Goal: Task Accomplishment & Management: Complete application form

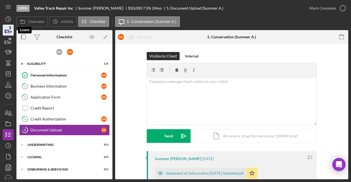
click at [12, 25] on icon "button" at bounding box center [8, 30] width 14 height 14
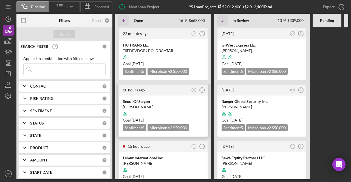
click at [158, 104] on div "Seoul Of Saigon" at bounding box center [163, 101] width 81 height 5
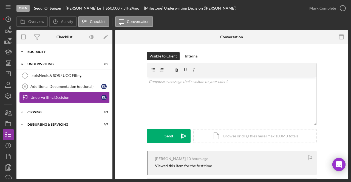
click at [73, 52] on div "Eligibility" at bounding box center [66, 51] width 78 height 3
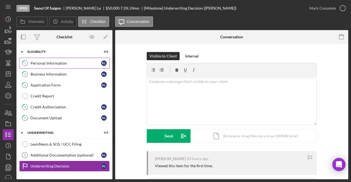
click at [69, 68] on link "1 Personal Information K L" at bounding box center [64, 63] width 90 height 11
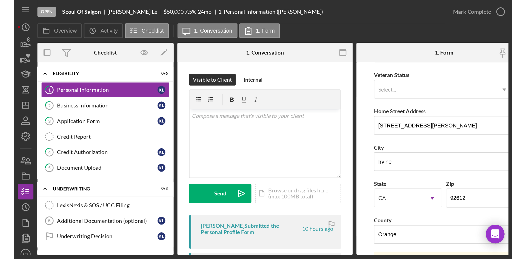
scroll to position [82, 0]
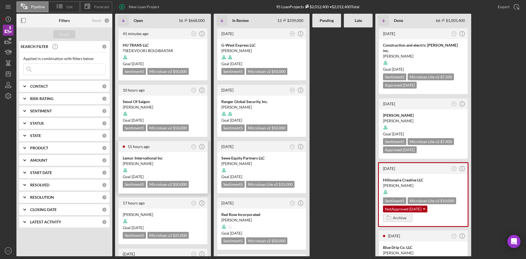
click at [161, 163] on div "[PERSON_NAME]" at bounding box center [163, 163] width 81 height 5
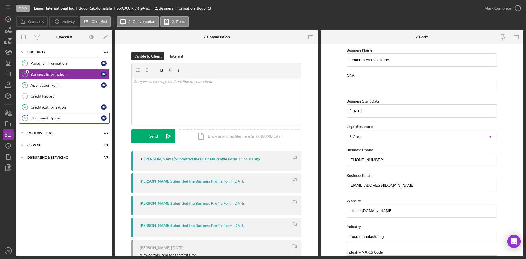
click at [69, 116] on div "Document Upload" at bounding box center [65, 118] width 71 height 4
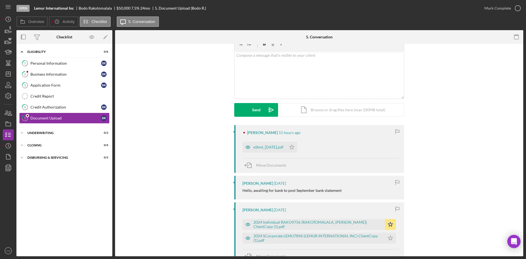
scroll to position [82, 0]
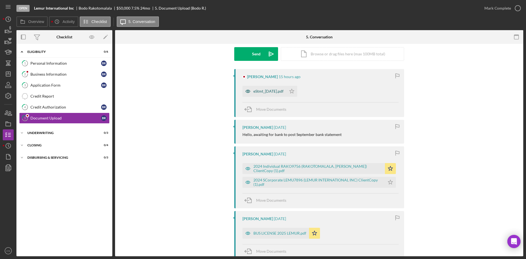
click at [279, 92] on div "eStmt_[DATE].pdf" at bounding box center [268, 91] width 30 height 4
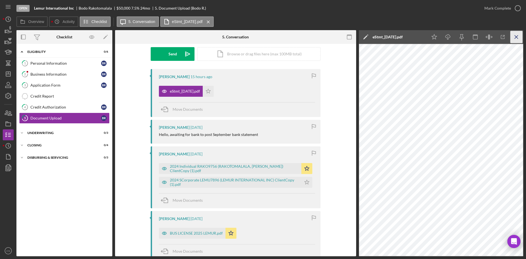
click at [350, 41] on icon "Icon/Menu Close" at bounding box center [516, 37] width 12 height 12
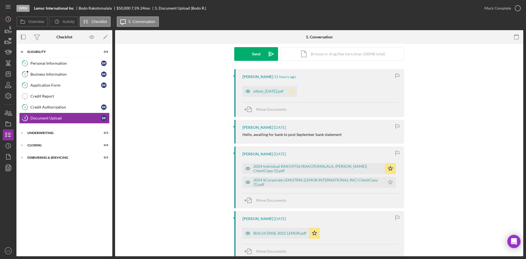
click at [297, 86] on icon "Icon/Star" at bounding box center [291, 91] width 11 height 11
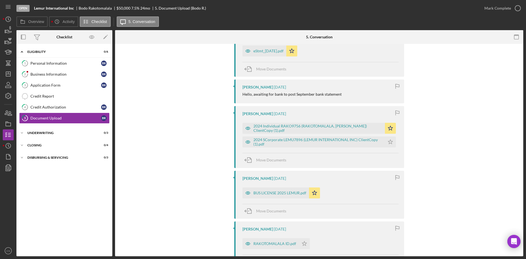
scroll to position [137, 0]
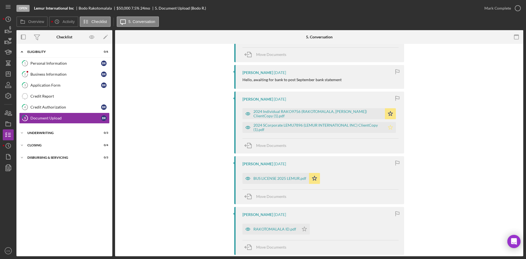
click at [350, 127] on icon "Icon/Star" at bounding box center [390, 127] width 11 height 11
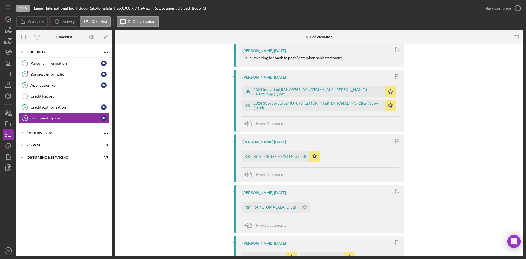
scroll to position [192, 0]
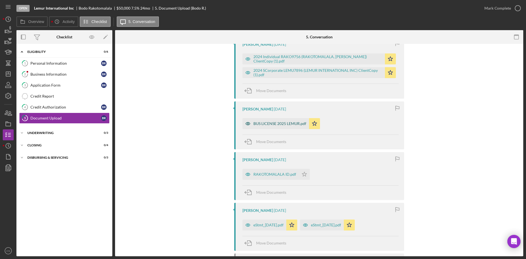
click at [287, 126] on div "BUS LICENSE 2025 LEMUR.pdf" at bounding box center [275, 123] width 67 height 11
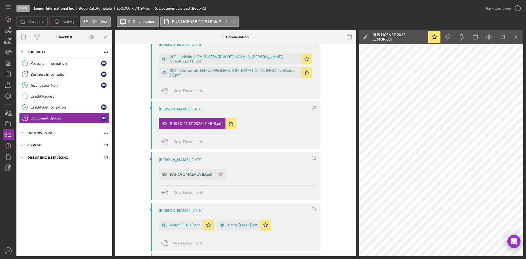
click at [201, 173] on div "RAKOTOMALALA ID.pdf" at bounding box center [191, 174] width 43 height 4
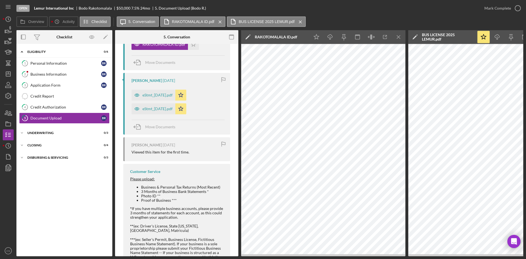
scroll to position [333, 0]
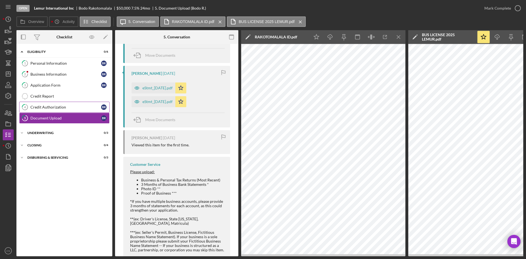
click at [71, 109] on div "Credit Authorization" at bounding box center [65, 107] width 71 height 4
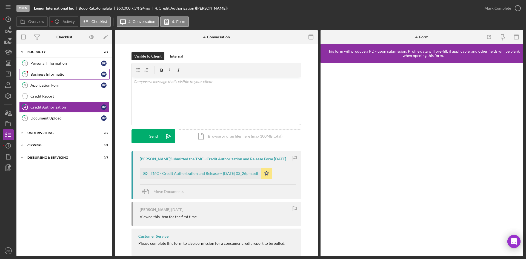
click at [36, 70] on link "2 Business Information B R" at bounding box center [64, 74] width 90 height 11
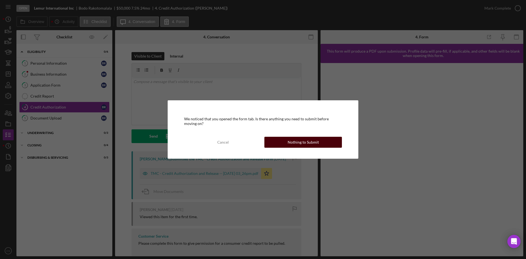
click at [279, 141] on button "Nothing to Submit" at bounding box center [303, 142] width 78 height 11
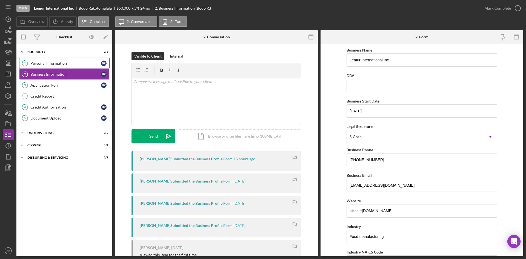
click at [71, 62] on div "Personal Information" at bounding box center [65, 63] width 71 height 4
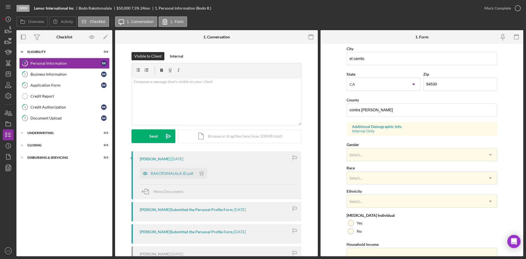
scroll to position [153, 0]
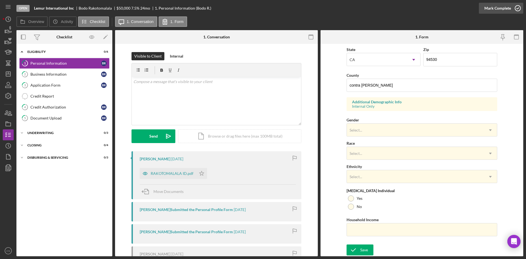
click at [350, 7] on icon "button" at bounding box center [518, 8] width 14 height 14
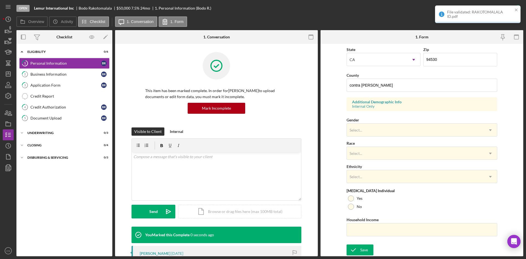
scroll to position [43, 0]
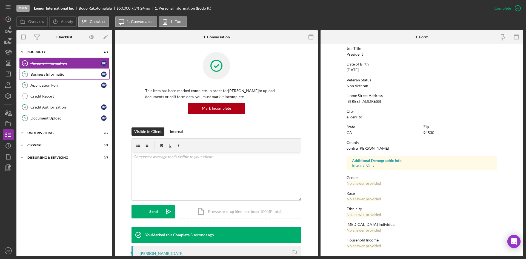
click at [73, 75] on div "Business Information" at bounding box center [65, 74] width 71 height 4
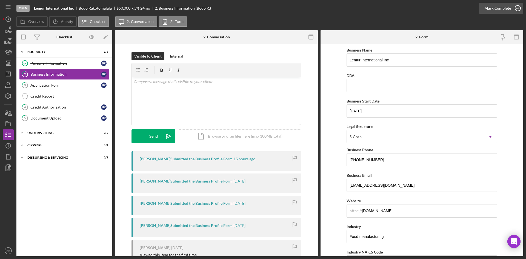
click at [350, 7] on div "Mark Complete" at bounding box center [497, 8] width 27 height 11
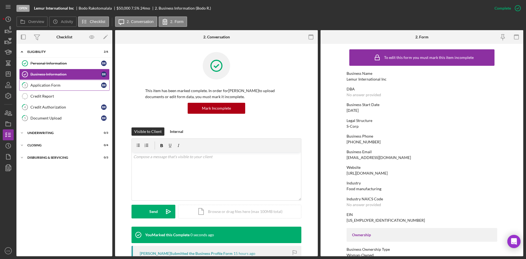
click at [64, 88] on link "3 Application Form B R" at bounding box center [64, 85] width 90 height 11
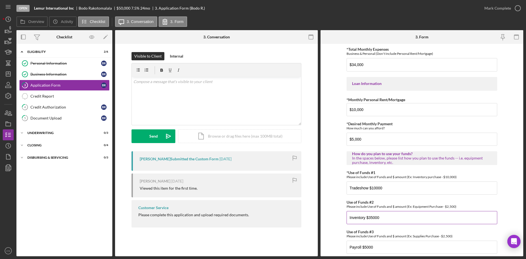
scroll to position [247, 0]
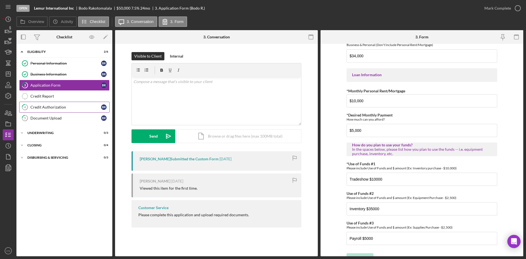
click at [80, 109] on div "Credit Authorization" at bounding box center [65, 107] width 71 height 4
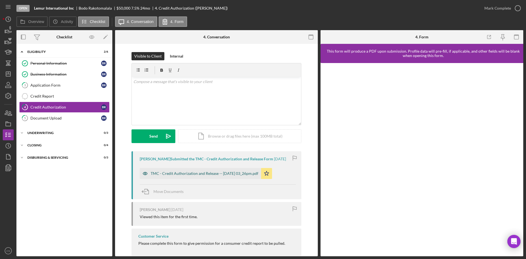
click at [202, 171] on div "TMC - Credit Authorization and Release -- [DATE] 03_26pm.pdf" at bounding box center [200, 173] width 121 height 11
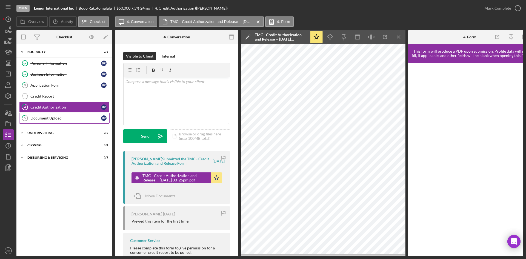
click at [42, 119] on div "Document Upload" at bounding box center [65, 118] width 71 height 4
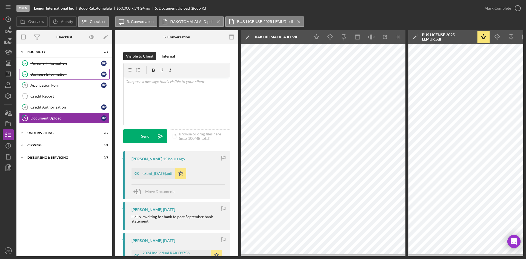
click at [62, 77] on link "Business Information Business Information B R" at bounding box center [64, 74] width 90 height 11
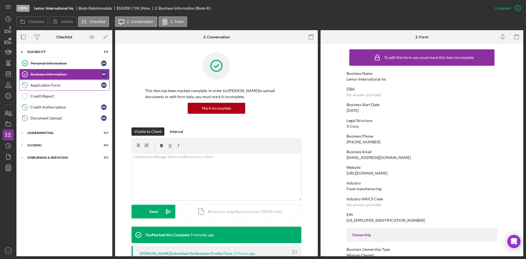
click at [69, 84] on div "Application Form" at bounding box center [65, 85] width 71 height 4
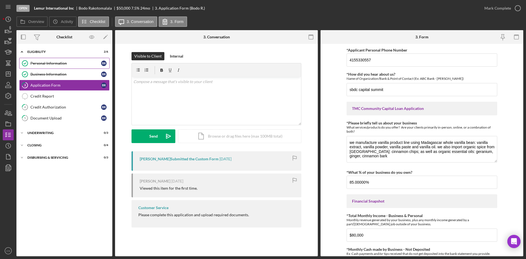
click at [54, 67] on link "Personal Information Personal Information B R" at bounding box center [64, 63] width 90 height 11
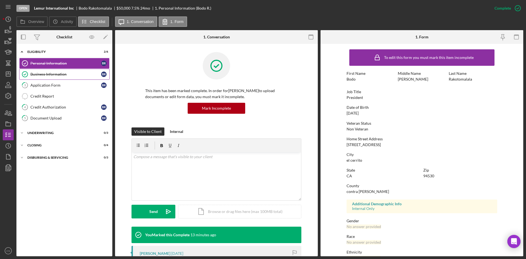
click at [43, 73] on div "Business Information" at bounding box center [65, 74] width 71 height 4
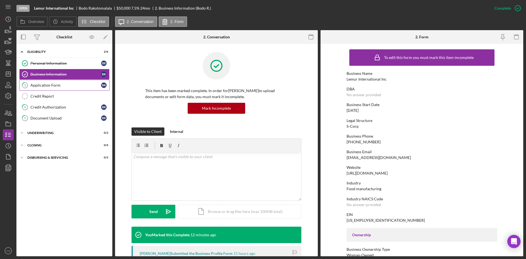
click at [72, 85] on div "Application Form" at bounding box center [65, 85] width 71 height 4
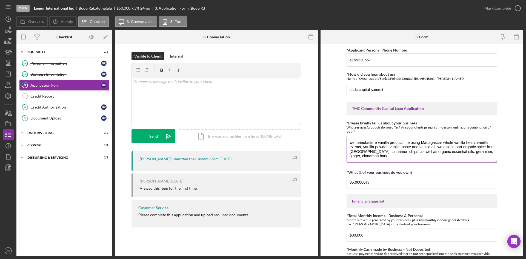
click at [350, 158] on textarea "we manufacture vanilla product line using Madagascar whole vanilla bean: vanill…" at bounding box center [421, 149] width 151 height 26
click at [350, 156] on textarea "we manufacture vanilla product line using Madagascar whole vanilla bean: vanill…" at bounding box center [421, 149] width 151 height 26
click at [350, 153] on textarea "we manufacture vanilla product line using Madagascar whole vanilla bean: vanill…" at bounding box center [421, 149] width 151 height 26
click at [350, 89] on input "sbdc capital summit" at bounding box center [421, 89] width 151 height 13
click at [51, 75] on div "Business Information" at bounding box center [65, 74] width 71 height 4
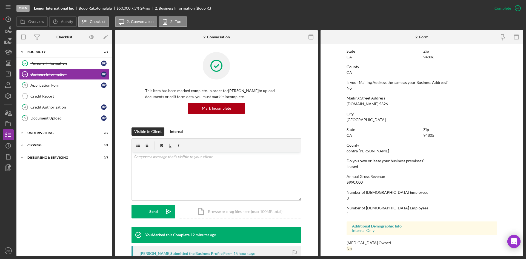
scroll to position [296, 0]
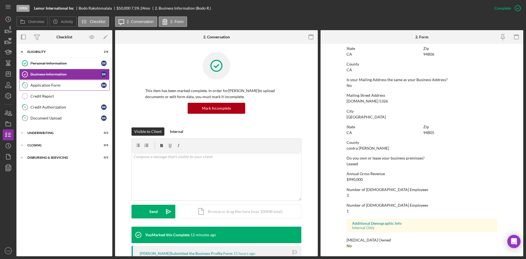
click at [67, 89] on link "3 Application Form B R" at bounding box center [64, 85] width 90 height 11
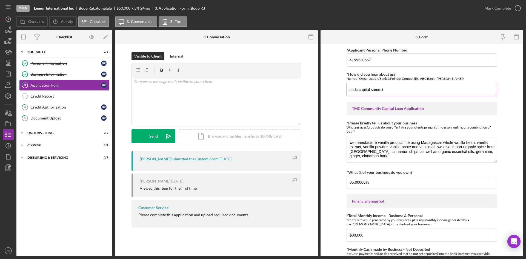
click at [350, 90] on input "sbdc capital summit" at bounding box center [421, 89] width 151 height 13
type input "sbdc capital summit"
click at [350, 153] on textarea "we manufacture vanilla product line using Madagascar whole vanilla bean: vanill…" at bounding box center [421, 149] width 151 height 26
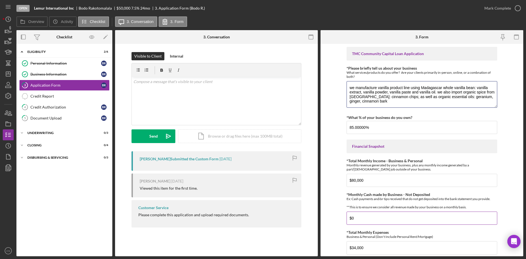
scroll to position [82, 0]
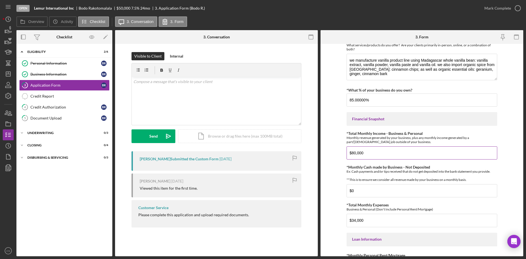
click at [350, 156] on input "$80,000" at bounding box center [421, 152] width 151 height 13
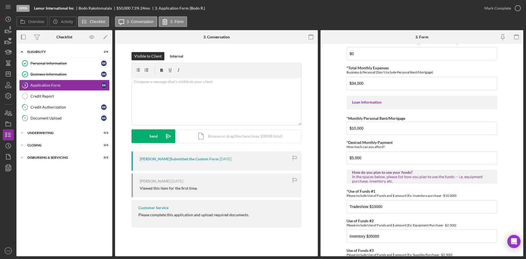
scroll to position [259, 0]
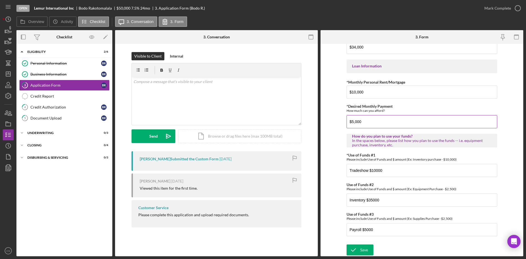
click at [350, 119] on input "$5,000" at bounding box center [421, 121] width 151 height 13
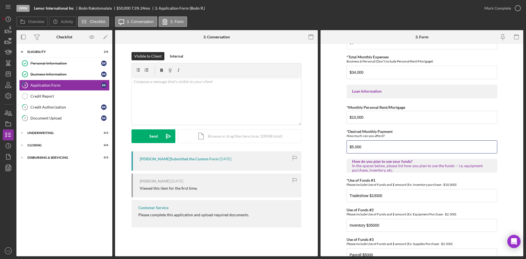
scroll to position [205, 0]
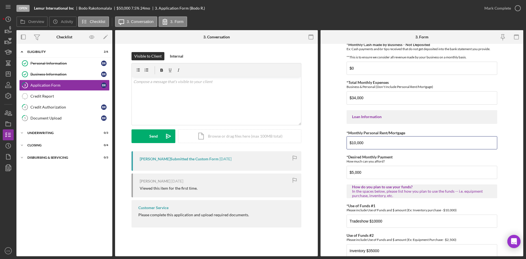
drag, startPoint x: 376, startPoint y: 152, endPoint x: 335, endPoint y: 148, distance: 40.4
click at [335, 148] on form "*Applicant Personal Phone Number [PHONE_NUMBER] *How did you hear about us? Nam…" at bounding box center [421, 150] width 203 height 212
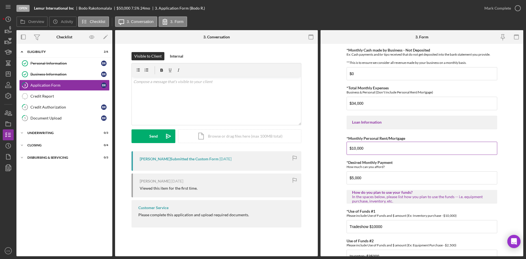
scroll to position [232, 0]
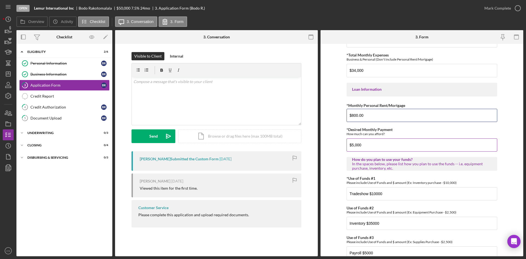
type input "$800.00"
click at [350, 145] on input "$5,000" at bounding box center [421, 144] width 151 height 13
click at [350, 148] on input "$5,000" at bounding box center [421, 144] width 151 height 13
type input "$5"
type input "$1"
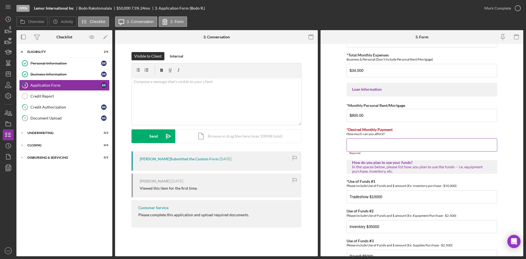
click at [350, 144] on input "*Desired Monthly Payment" at bounding box center [421, 144] width 151 height 13
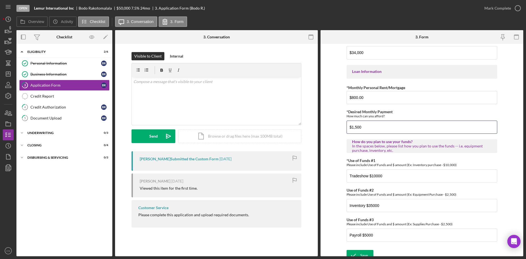
scroll to position [259, 0]
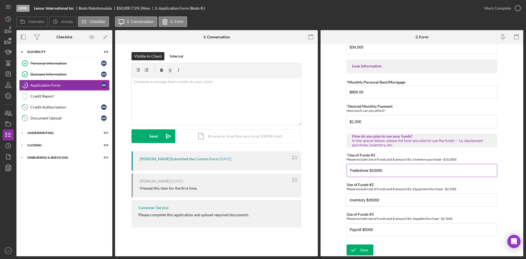
click at [350, 175] on input "Tradeshow $10000" at bounding box center [421, 170] width 151 height 13
click at [350, 121] on input "$1,500" at bounding box center [421, 121] width 151 height 13
type input "$1,100"
click at [350, 123] on input "$1,100" at bounding box center [421, 121] width 151 height 13
click at [350, 173] on input "Tradeshow $10000" at bounding box center [421, 170] width 151 height 13
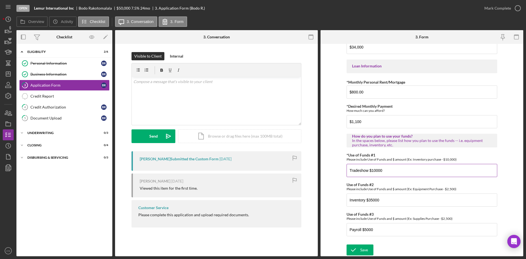
click at [350, 171] on input "Tradeshow $10000" at bounding box center [421, 170] width 151 height 13
click at [350, 170] on input "Tradeshow $10000" at bounding box center [421, 170] width 151 height 13
click at [350, 180] on div "*Applicant Personal Phone Number [PHONE_NUMBER] *How did you hear about us? Nam…" at bounding box center [421, 16] width 151 height 450
click at [350, 182] on input "Inventory $35000" at bounding box center [421, 199] width 151 height 13
click at [350, 182] on input "Payroll $5000" at bounding box center [421, 229] width 151 height 13
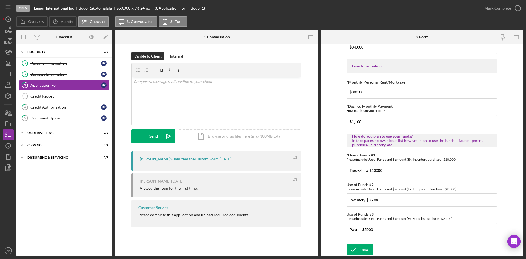
click at [350, 171] on input "Tradeshow $10000" at bounding box center [421, 170] width 151 height 13
click at [350, 169] on input "Tradeshow $10000" at bounding box center [421, 170] width 151 height 13
click at [350, 172] on input "Tradeshow $10000" at bounding box center [421, 170] width 151 height 13
click at [350, 170] on input "Tradeshow $10000, food trade show cost booth cost 9k + hotel + flight + payroll" at bounding box center [421, 170] width 151 height 13
click at [350, 170] on input "Tradeshow $10000, food trade show booth cost 9k + hotel + flight + payroll" at bounding box center [421, 170] width 151 height 13
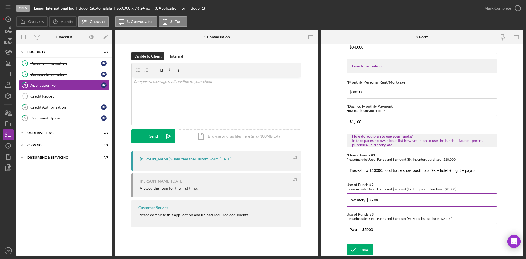
click at [350, 182] on input "Inventory $35000" at bounding box center [421, 199] width 151 height 13
click at [350, 173] on input "Tradeshow $10000, food trade show booth cost 9k + hotel + flight + payroll" at bounding box center [421, 170] width 151 height 13
type input "Tradeshow $10000, food trade show booth cost 9k + hotel + flight + payroll. Loc…"
click at [350, 182] on input "Inventory $35000" at bounding box center [421, 199] width 151 height 13
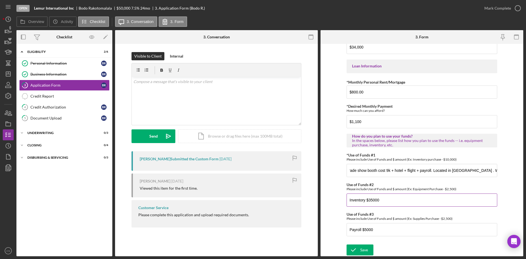
scroll to position [0, 0]
click at [350, 182] on input "Inventory $35000" at bounding box center [421, 199] width 151 height 13
click at [350, 182] on input "Inventory $35,000" at bounding box center [421, 199] width 151 height 13
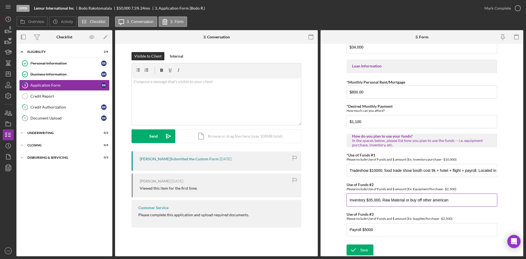
click at [350, 182] on input "Inventory $35,000, Raw Material or buy off other american" at bounding box center [421, 199] width 151 height 13
click at [350, 182] on input "Inventory $35,000, Raw Material or buy off other American" at bounding box center [421, 199] width 151 height 13
click at [350, 182] on input "Inventory $35,000, Raw Material or buy off other American due to tarrifs," at bounding box center [421, 199] width 151 height 13
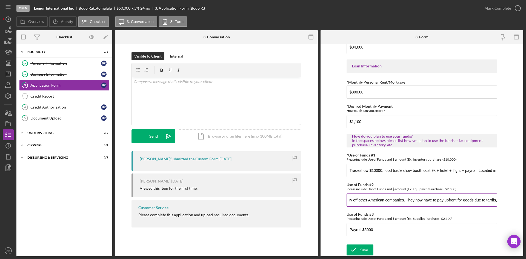
click at [350, 182] on input "Inventory $35,000, Raw Material or buy off other American companies. They now h…" at bounding box center [421, 199] width 151 height 13
drag, startPoint x: 483, startPoint y: 200, endPoint x: 471, endPoint y: 202, distance: 12.7
click at [350, 182] on input "Inventory $35,000, Raw Material or buy off other American companies. They now h…" at bounding box center [421, 199] width 151 height 13
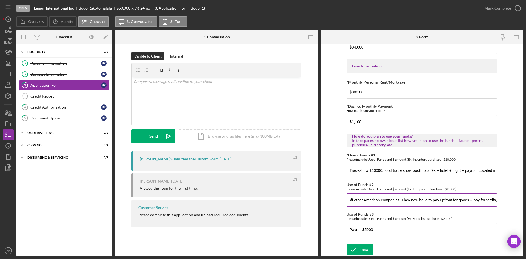
scroll to position [0, 70]
click at [350, 182] on input "Inventory $35,000, Raw Material or buy off other American companies. They now h…" at bounding box center [421, 199] width 151 height 13
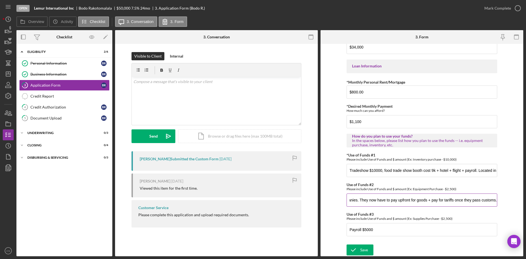
scroll to position [0, 111]
type input "Inventory $35,000, Raw Material or buy off other American companies. They now h…"
click at [350, 182] on input "Payroll $5000" at bounding box center [421, 229] width 151 height 13
drag, startPoint x: 386, startPoint y: 228, endPoint x: 399, endPoint y: 228, distance: 12.6
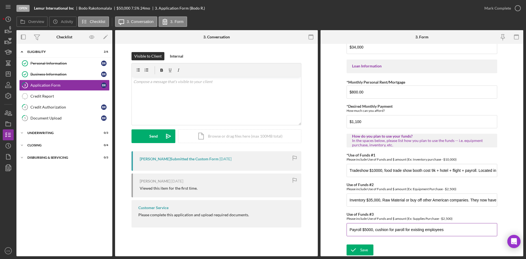
click at [350, 182] on input "Payroll $5000, cushion for paroll for existing employees" at bounding box center [421, 229] width 151 height 13
click at [350, 182] on input "Payroll $5000, cushion for payroll for existing employees" at bounding box center [421, 229] width 151 height 13
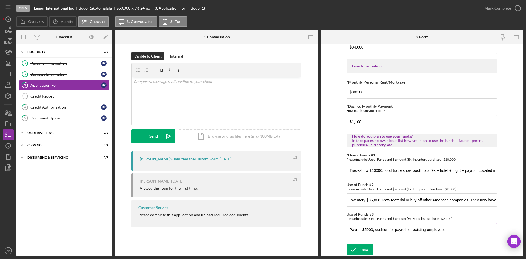
click at [350, 182] on input "Payroll $5000, cushion for payroll for existing employees" at bounding box center [421, 229] width 151 height 13
type input "Payroll $5000, cushion for payroll - existing employees"
click at [350, 182] on div "Save" at bounding box center [364, 249] width 8 height 11
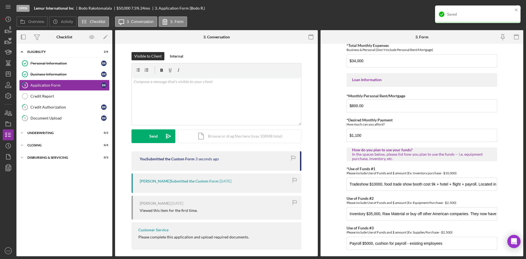
scroll to position [232, 0]
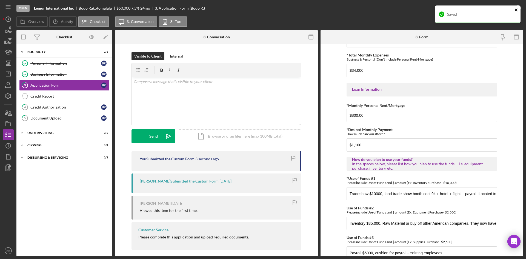
click at [350, 9] on icon "close" at bounding box center [516, 10] width 4 height 4
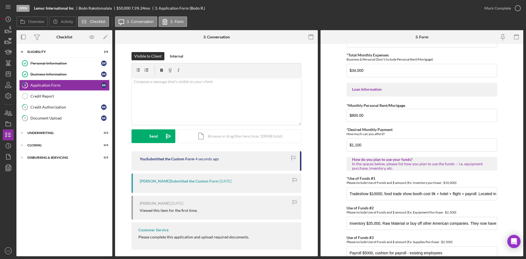
click at [0, 0] on icon "button" at bounding box center [0, 0] width 0 height 0
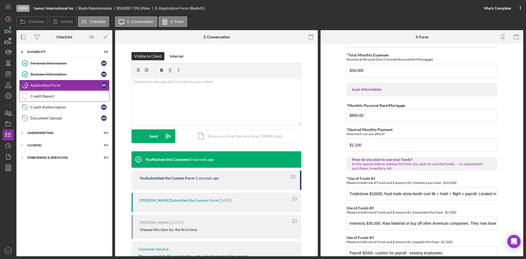
scroll to position [254, 0]
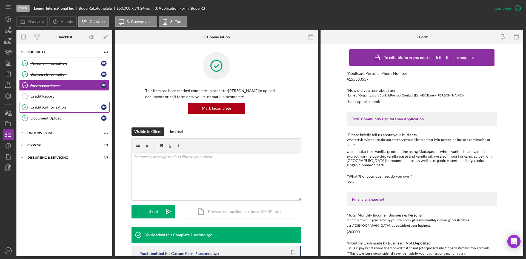
drag, startPoint x: 53, startPoint y: 104, endPoint x: 63, endPoint y: 104, distance: 10.1
click at [53, 104] on link "4 Credit Authorization B R" at bounding box center [64, 107] width 90 height 11
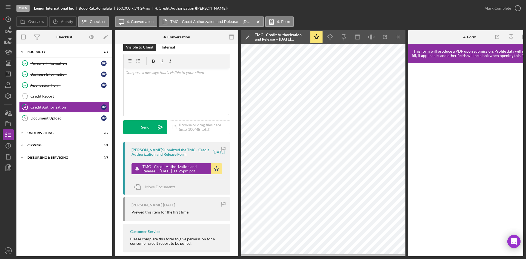
scroll to position [18, 0]
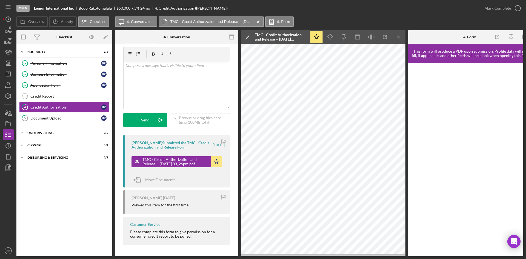
click at [350, 37] on icon "Icon/Menu Close" at bounding box center [399, 37] width 12 height 12
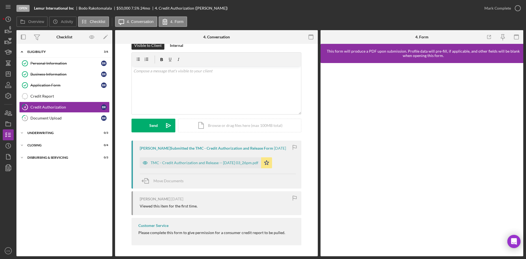
scroll to position [11, 0]
click at [42, 117] on div "Document Upload" at bounding box center [65, 118] width 71 height 4
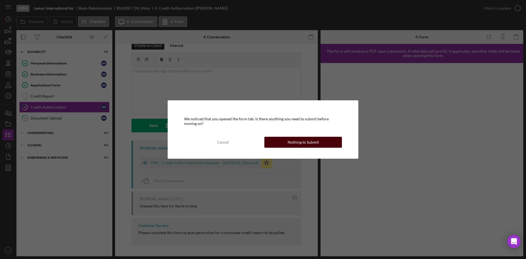
click at [315, 142] on div "Nothing to Submit" at bounding box center [303, 142] width 31 height 11
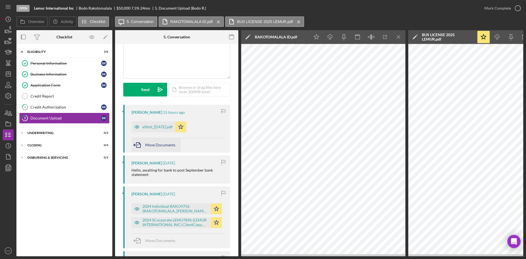
scroll to position [55, 0]
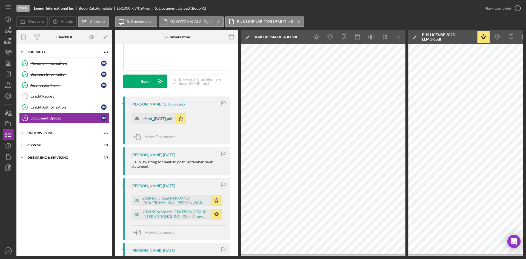
click at [173, 117] on div "eStmt_[DATE].pdf" at bounding box center [157, 118] width 30 height 4
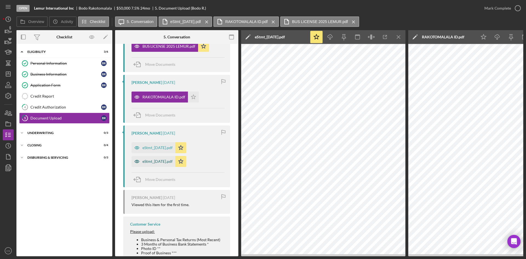
scroll to position [274, 0]
click at [162, 147] on div "eStmt_[DATE].pdf" at bounding box center [157, 147] width 30 height 4
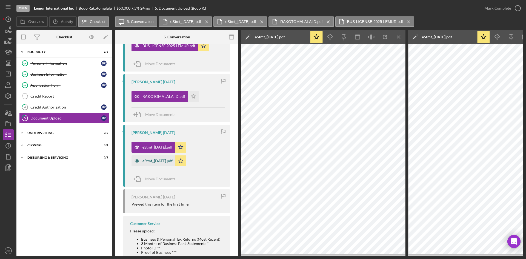
click at [165, 155] on div "eStmt_[DATE].pdf" at bounding box center [153, 160] width 44 height 11
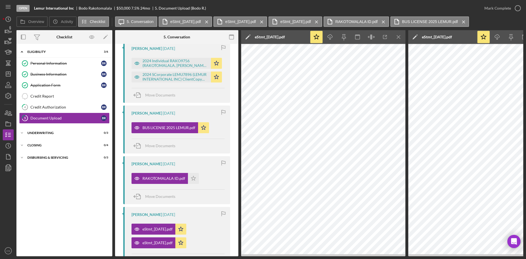
scroll to position [192, 0]
click at [350, 40] on icon "Icon/Menu Close" at bounding box center [399, 37] width 12 height 12
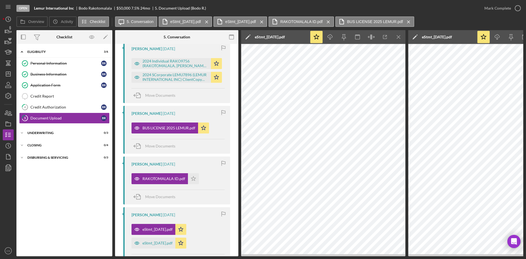
click at [350, 40] on icon "Icon/Menu Close" at bounding box center [399, 37] width 12 height 12
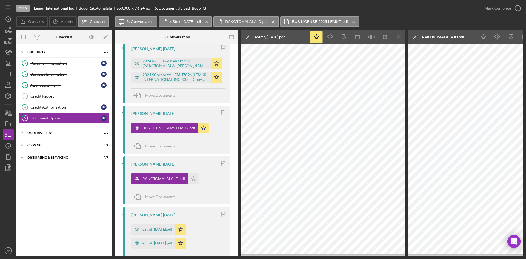
click at [350, 40] on icon "Icon/Menu Close" at bounding box center [399, 37] width 12 height 12
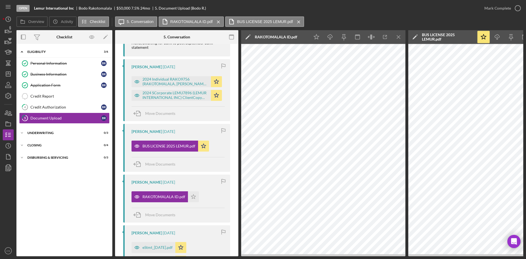
scroll to position [164, 0]
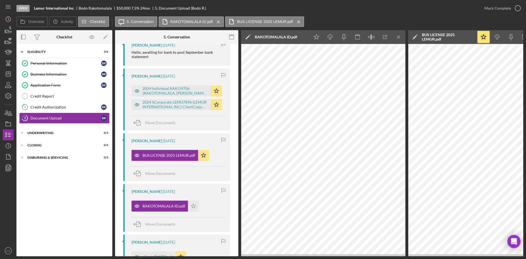
drag, startPoint x: 420, startPoint y: 257, endPoint x: 452, endPoint y: 256, distance: 31.8
click at [350, 182] on div "Open Lemur International Inc [PERSON_NAME] $50,000 $50,000 7.5 % 24 mo 5. Docum…" at bounding box center [263, 129] width 526 height 259
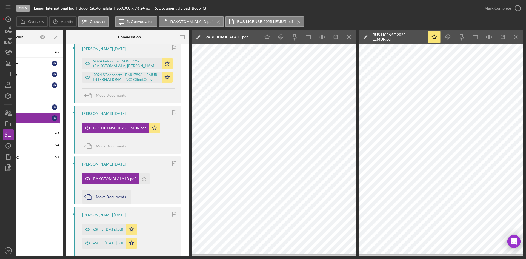
scroll to position [219, 0]
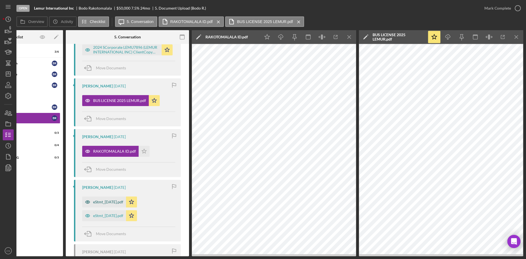
click at [122, 182] on div "eStmt_[DATE].pdf" at bounding box center [108, 202] width 30 height 4
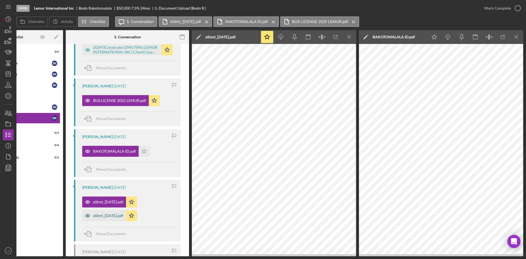
click at [116, 182] on div "eStmt_[DATE].pdf" at bounding box center [108, 215] width 30 height 4
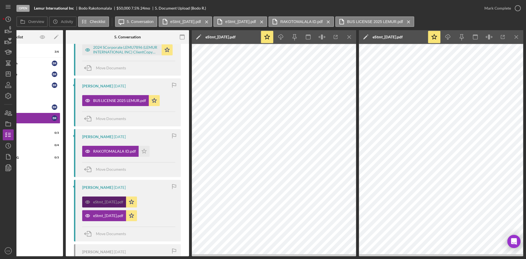
click at [122, 182] on div "eStmt_[DATE].pdf" at bounding box center [108, 202] width 30 height 4
click at [116, 182] on div "eStmt_[DATE].pdf" at bounding box center [108, 215] width 30 height 4
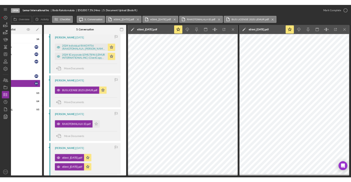
scroll to position [0, 0]
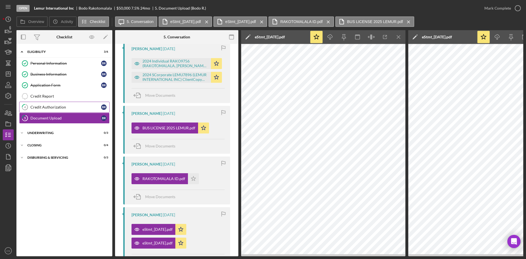
click at [60, 106] on div "Credit Authorization" at bounding box center [65, 107] width 71 height 4
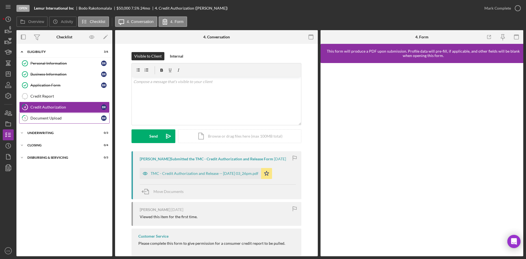
click at [64, 116] on div "Document Upload" at bounding box center [65, 118] width 71 height 4
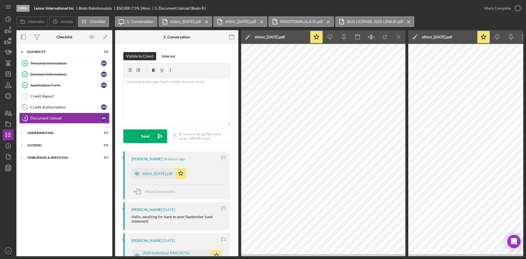
click at [350, 33] on icon "Icon/Menu Close" at bounding box center [399, 37] width 12 height 12
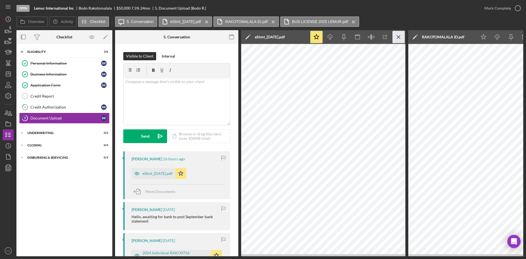
click at [350, 38] on icon "Icon/Menu Close" at bounding box center [399, 37] width 12 height 12
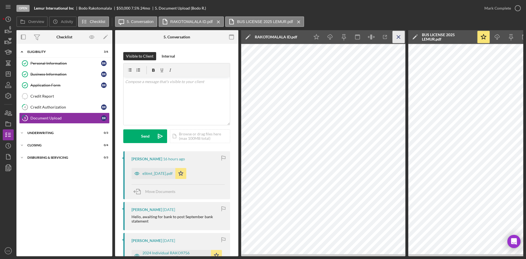
click at [350, 38] on icon "Icon/Menu Close" at bounding box center [399, 37] width 12 height 12
